Goal: Task Accomplishment & Management: Use online tool/utility

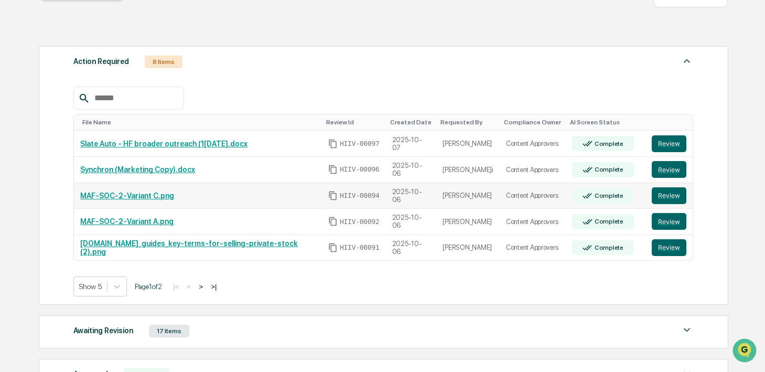
scroll to position [157, 0]
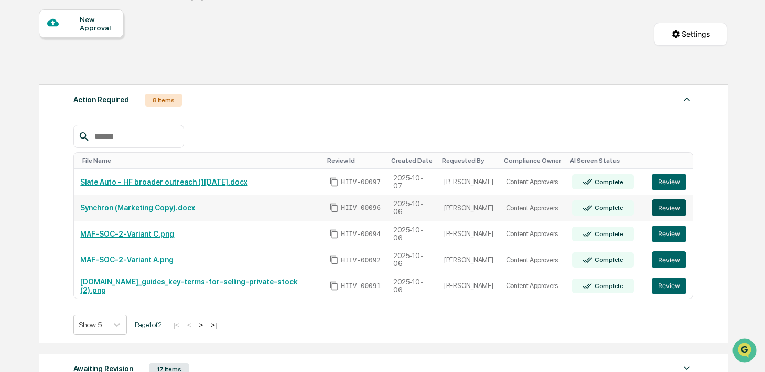
click at [666, 214] on button "Review" at bounding box center [669, 207] width 35 height 17
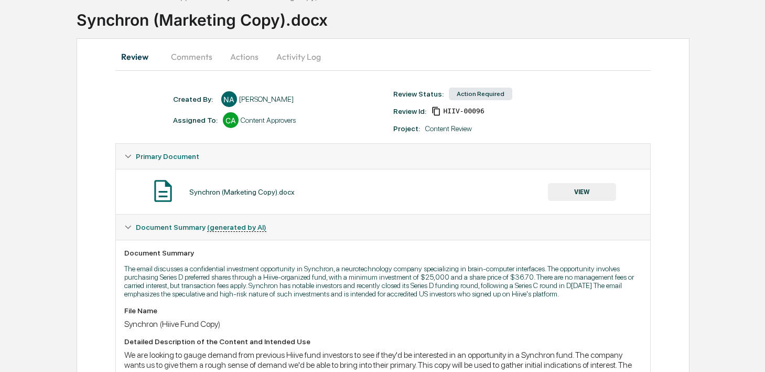
click at [563, 196] on button "VIEW" at bounding box center [582, 192] width 68 height 18
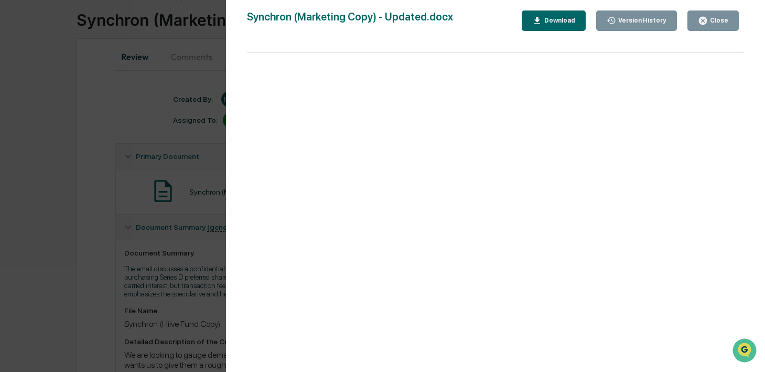
click at [715, 9] on div "Version History 10/07/2025, 05:19 PM Nima Shafigh-Ardestani 10/06/2025, 11:55 P…" at bounding box center [495, 196] width 539 height 393
click at [713, 18] on div "Close" at bounding box center [718, 20] width 20 height 7
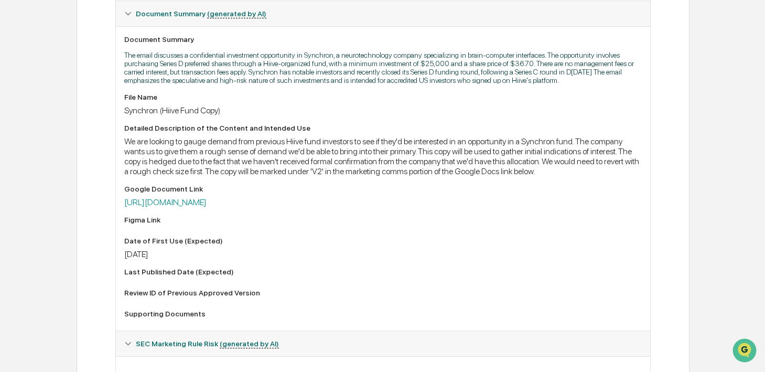
scroll to position [317, 0]
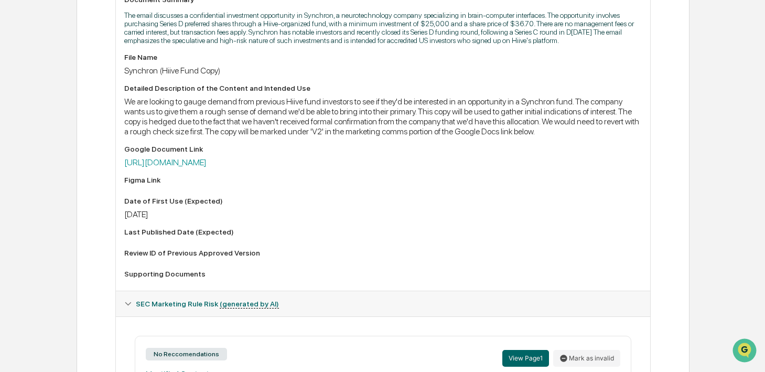
click at [353, 189] on div "File Name Synchron (Hiive Fund Copy) Detailed Description of the Content and In…" at bounding box center [383, 167] width 518 height 229
click at [207, 167] on link "[URL][DOMAIN_NAME]" at bounding box center [165, 162] width 82 height 10
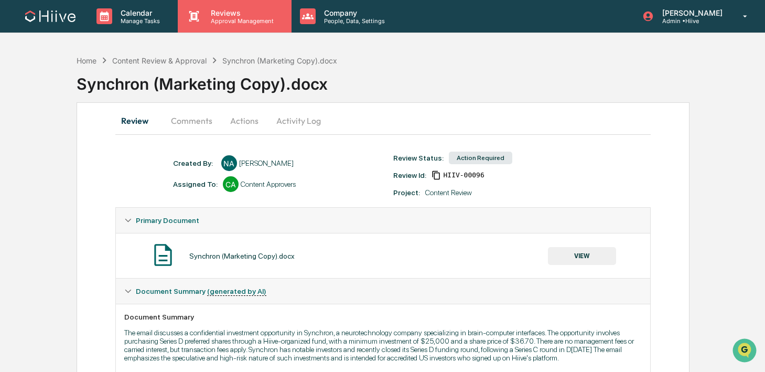
click at [208, 17] on p "Approval Management" at bounding box center [241, 20] width 77 height 7
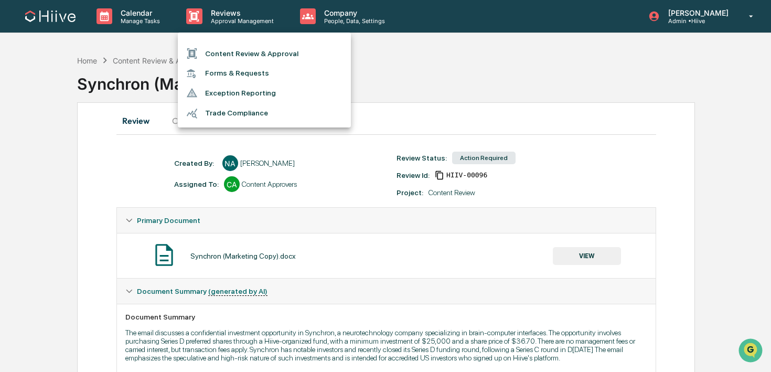
click at [208, 56] on li "Content Review & Approval" at bounding box center [264, 54] width 173 height 20
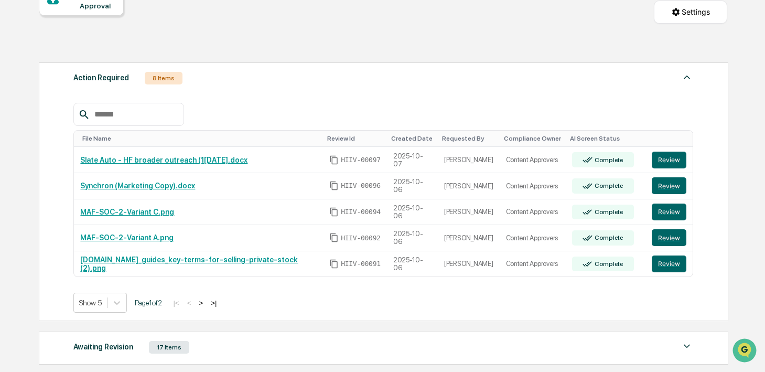
scroll to position [116, 0]
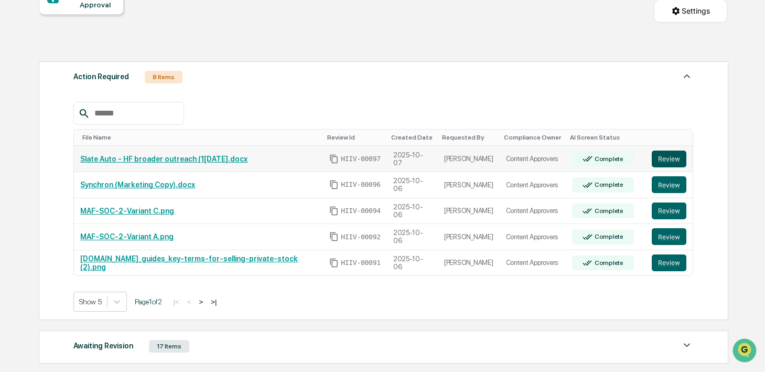
click at [655, 164] on button "Review" at bounding box center [669, 159] width 35 height 17
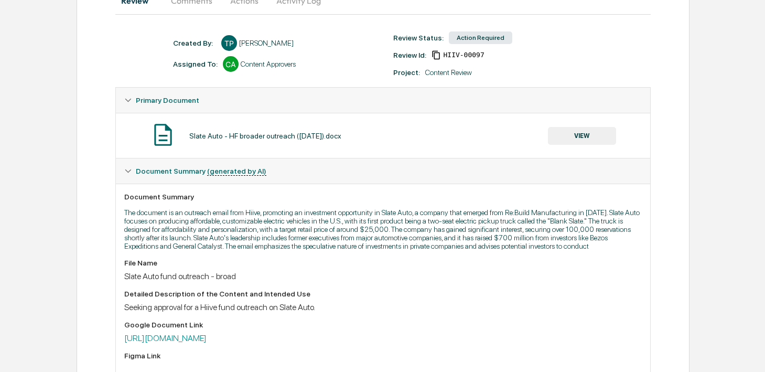
scroll to position [154, 0]
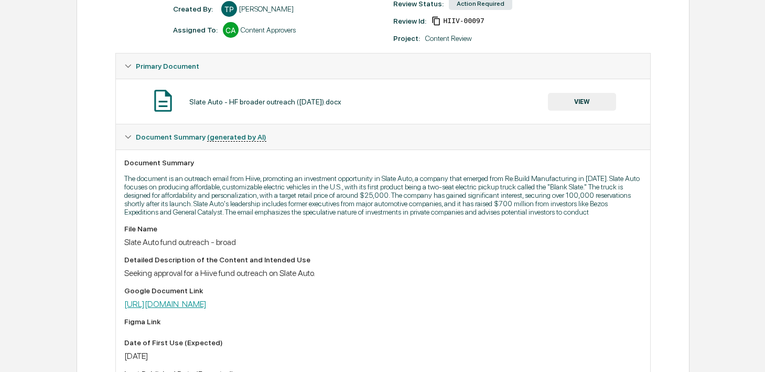
click at [207, 309] on link "https://docs.google.com/document/d/1UbRUny7HIHT3oLFfdppmVdrNaPGNnE8R/edit" at bounding box center [165, 304] width 82 height 10
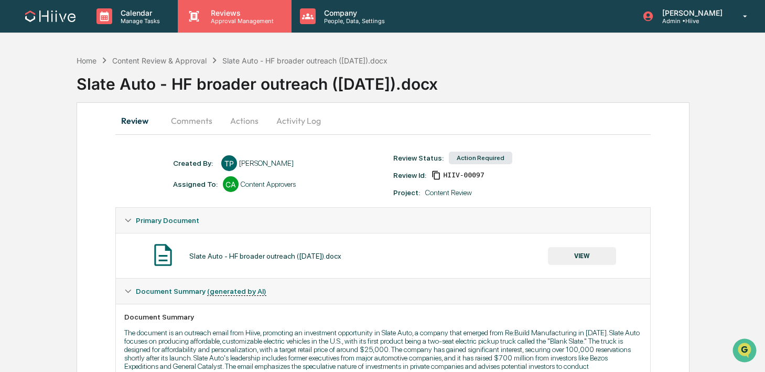
click at [230, 18] on p "Approval Management" at bounding box center [241, 20] width 77 height 7
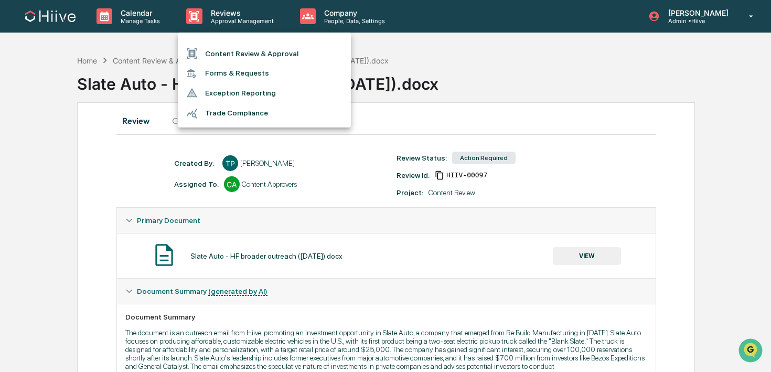
click at [226, 56] on li "Content Review & Approval" at bounding box center [264, 54] width 173 height 20
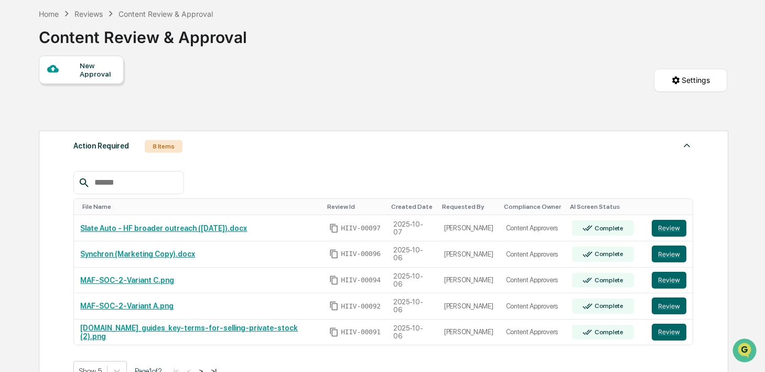
scroll to position [67, 0]
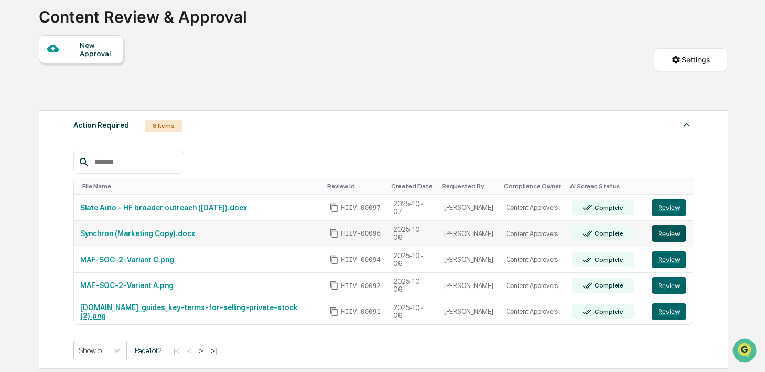
click at [667, 242] on button "Review" at bounding box center [669, 233] width 35 height 17
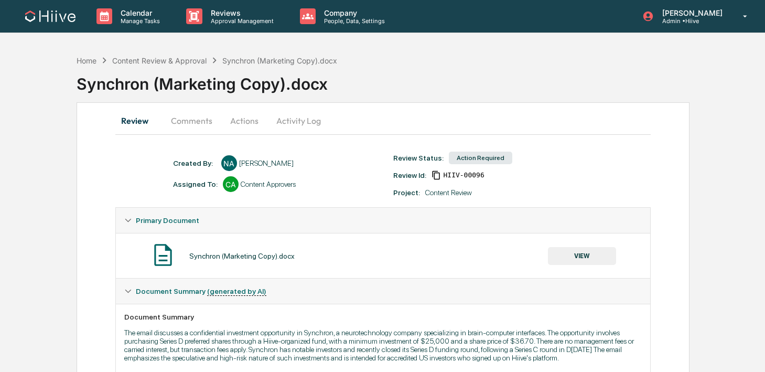
click at [308, 122] on button "Activity Log" at bounding box center [298, 120] width 61 height 25
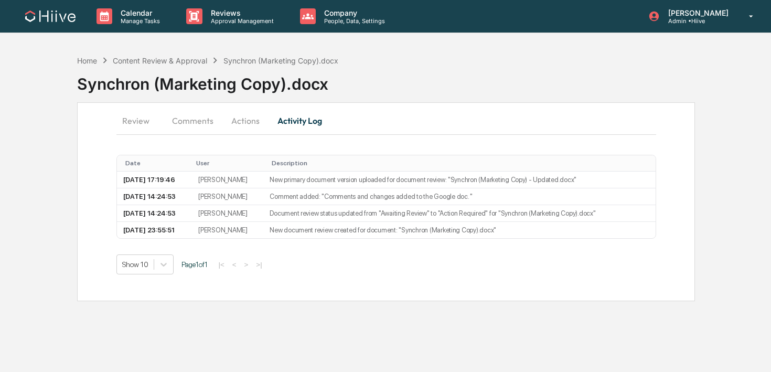
click at [241, 119] on button "Actions" at bounding box center [245, 120] width 47 height 25
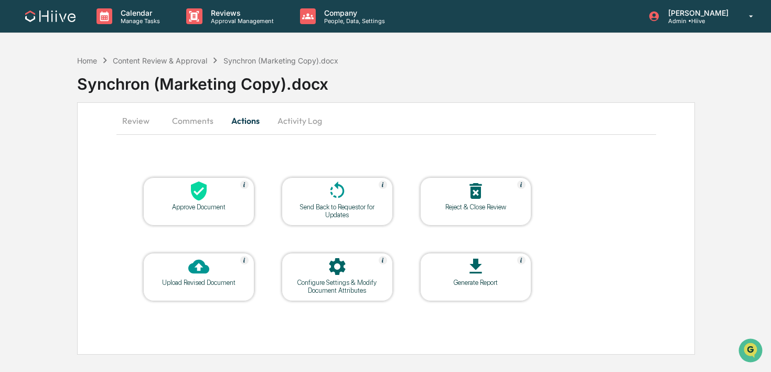
click at [324, 203] on div "Send Back to Requestor for Updates" at bounding box center [337, 211] width 94 height 16
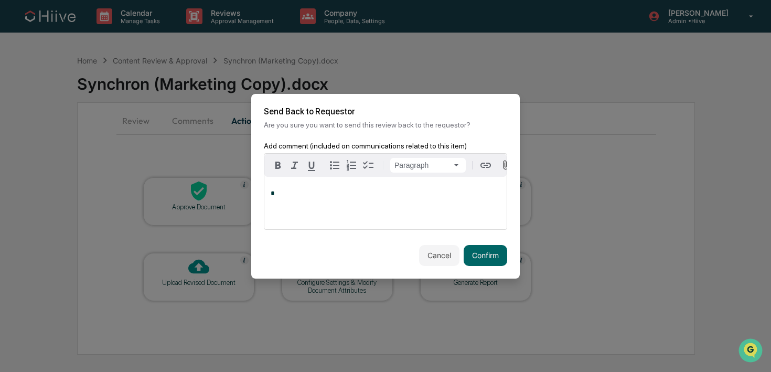
click at [355, 211] on div "*" at bounding box center [385, 203] width 242 height 52
click at [475, 259] on button "Confirm" at bounding box center [486, 255] width 44 height 21
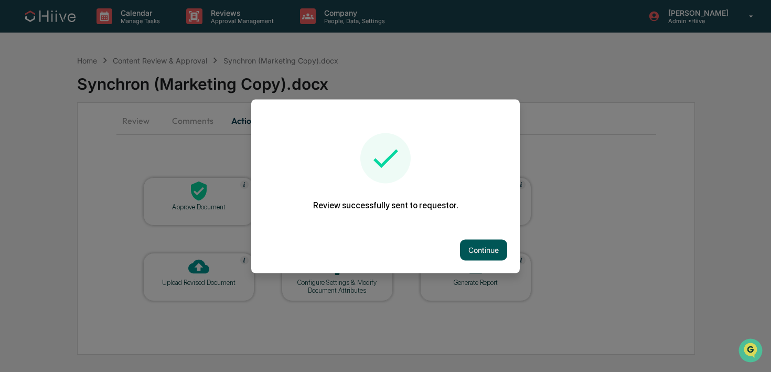
click at [474, 255] on button "Continue" at bounding box center [483, 249] width 47 height 21
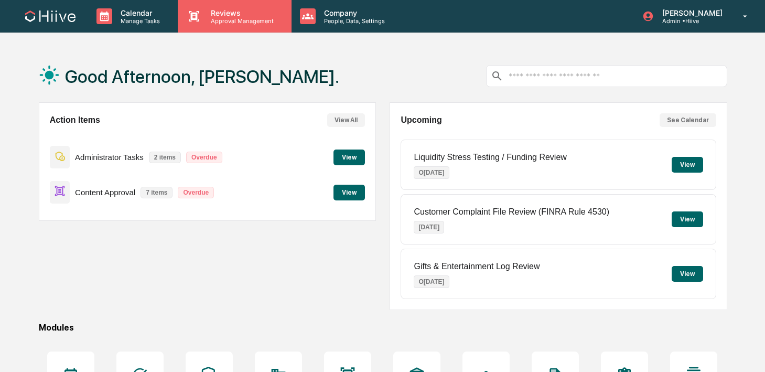
click at [203, 20] on p "Approval Management" at bounding box center [241, 20] width 77 height 7
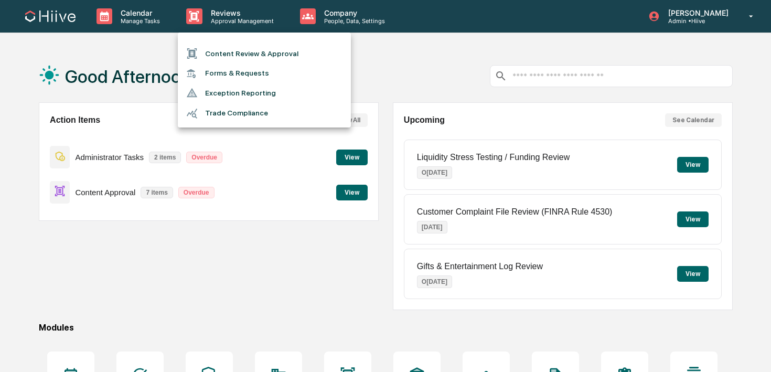
click at [202, 63] on li "Content Review & Approval" at bounding box center [264, 54] width 173 height 20
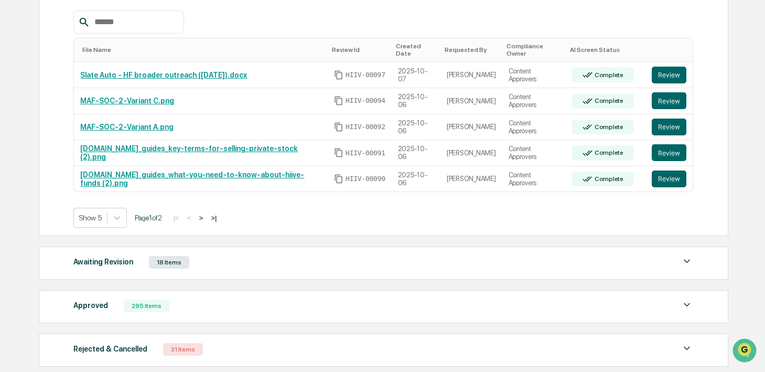
click at [207, 255] on div "Awaiting Revision 18 Items" at bounding box center [383, 262] width 620 height 15
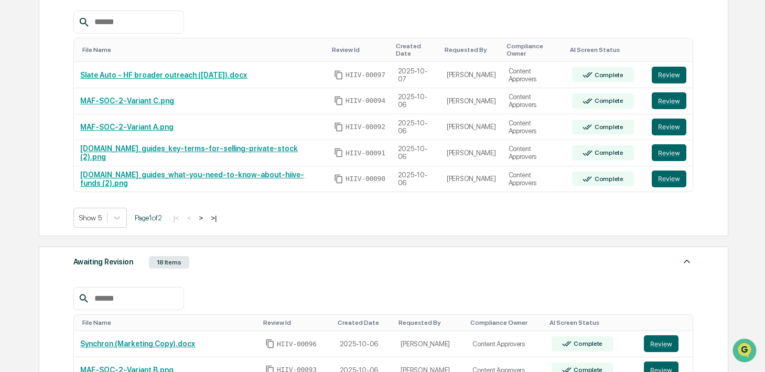
scroll to position [342, 0]
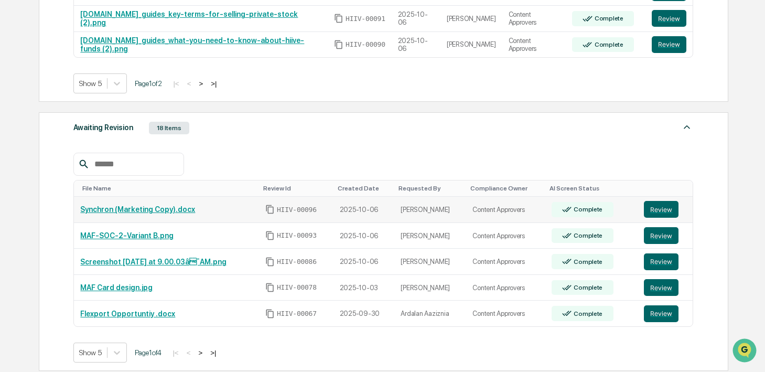
click at [164, 205] on link "Synchron (Marketing Copy).docx" at bounding box center [137, 209] width 115 height 8
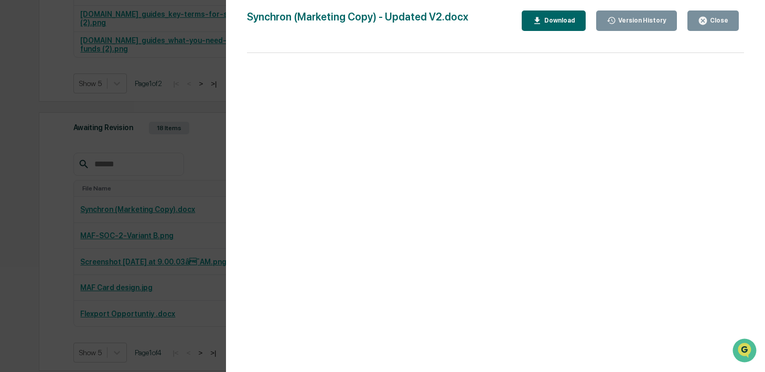
click at [168, 211] on div "Version History 10/07/2025, 05:57 PM Nima Shafigh-Ardestani 10/07/2025, 05:19 P…" at bounding box center [382, 186] width 765 height 372
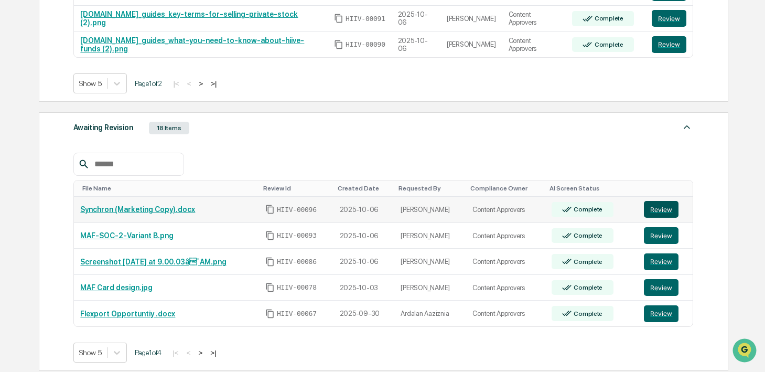
click at [652, 201] on button "Review" at bounding box center [661, 209] width 35 height 17
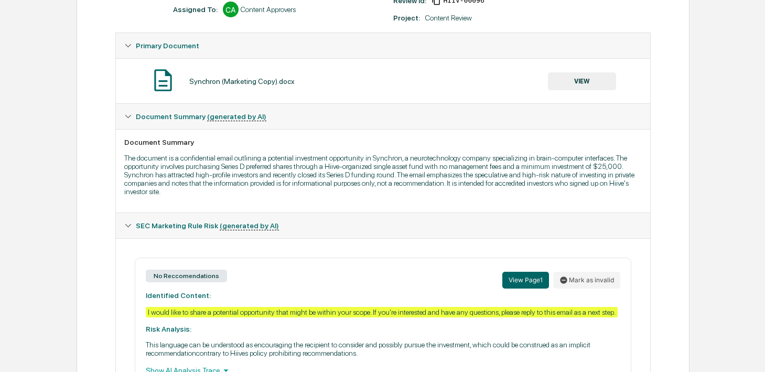
scroll to position [202, 0]
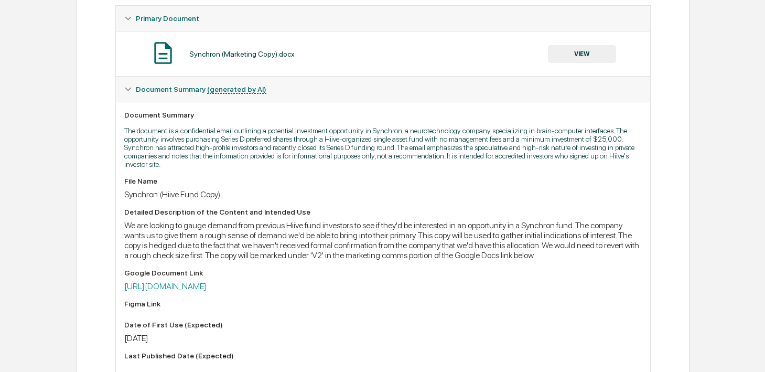
click at [257, 291] on div "Google Document Link [URL][DOMAIN_NAME]" at bounding box center [383, 280] width 518 height 23
click at [207, 291] on link "[URL][DOMAIN_NAME]" at bounding box center [165, 286] width 82 height 10
